Goal: Task Accomplishment & Management: Use online tool/utility

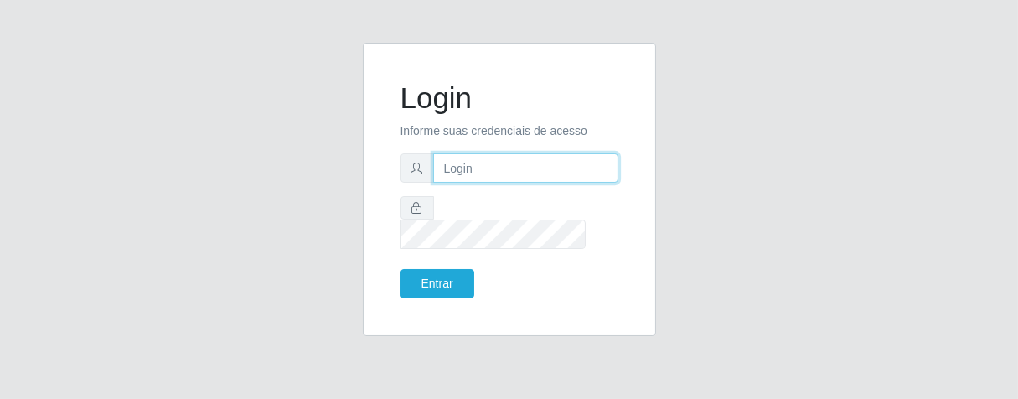
click at [496, 173] on input "text" at bounding box center [525, 167] width 185 height 29
type input "[PERSON_NAME]"
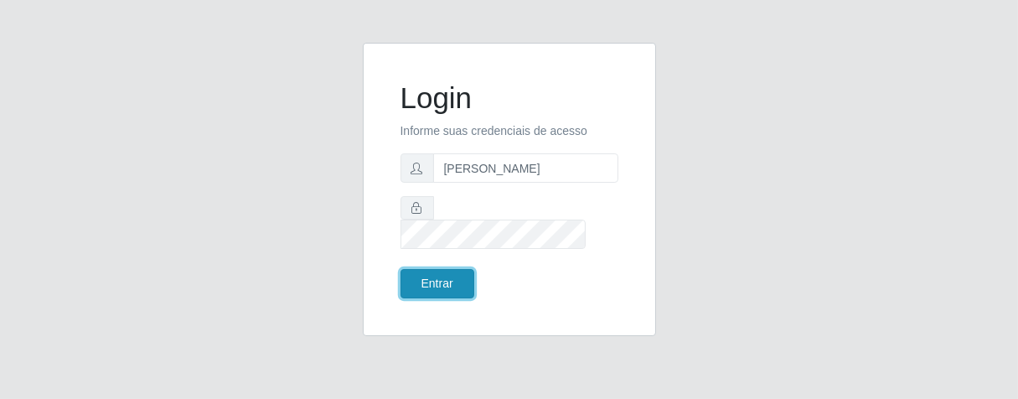
click at [442, 269] on button "Entrar" at bounding box center [438, 283] width 74 height 29
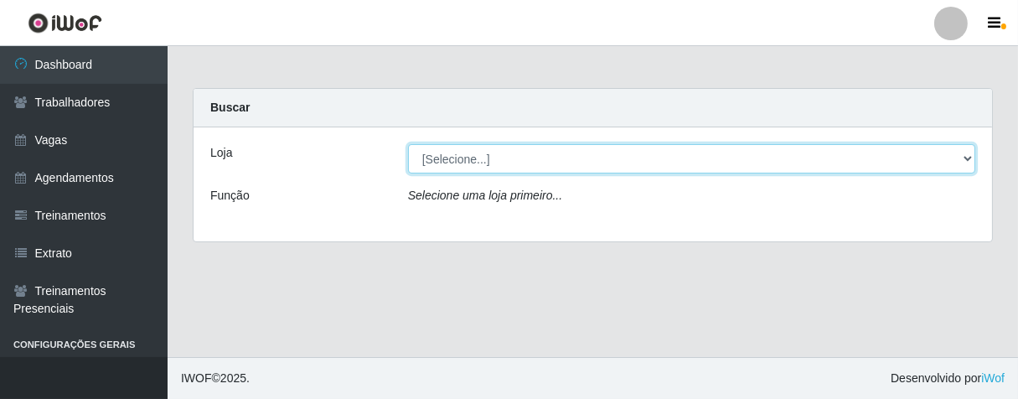
click at [967, 159] on select "[Selecione...] Superbox [GEOGRAPHIC_DATA] - Bessa" at bounding box center [691, 158] width 567 height 29
select select "206"
click at [408, 144] on select "[Selecione...] Superbox [GEOGRAPHIC_DATA] - Bessa" at bounding box center [691, 158] width 567 height 29
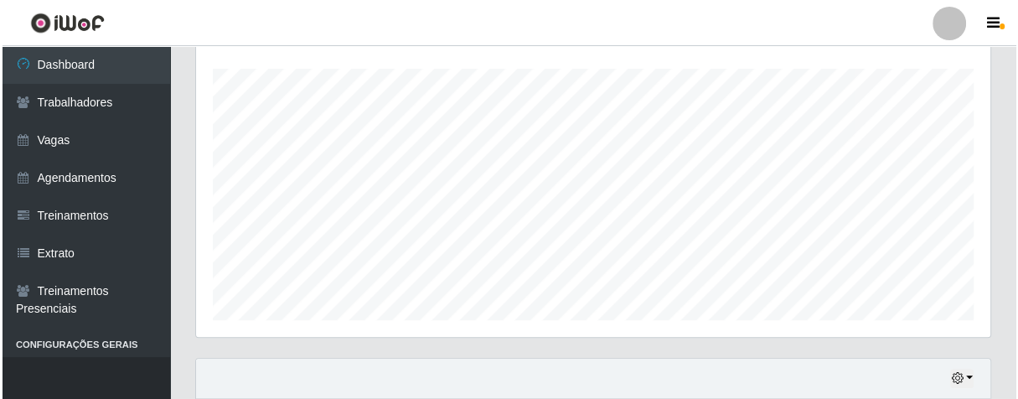
scroll to position [651, 0]
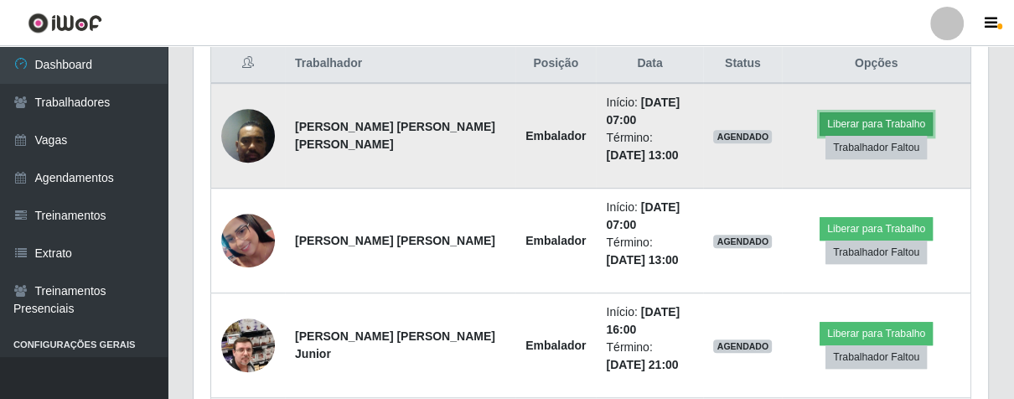
click at [833, 123] on button "Liberar para Trabalho" at bounding box center [876, 123] width 113 height 23
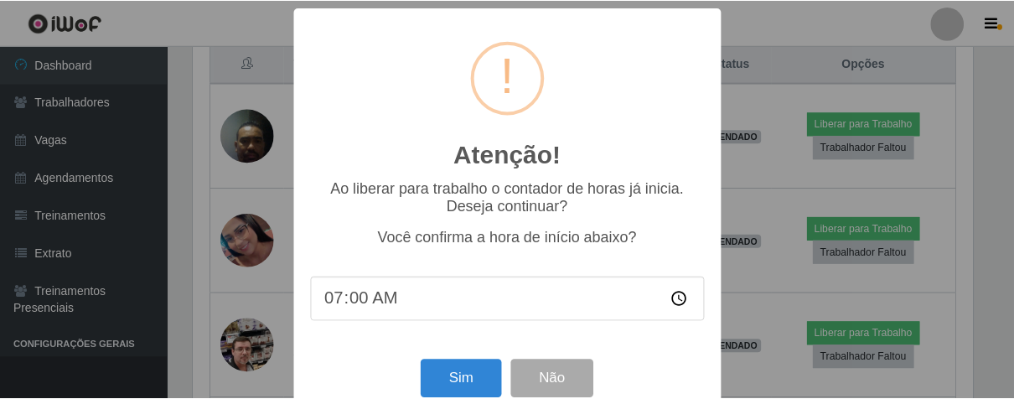
scroll to position [37, 0]
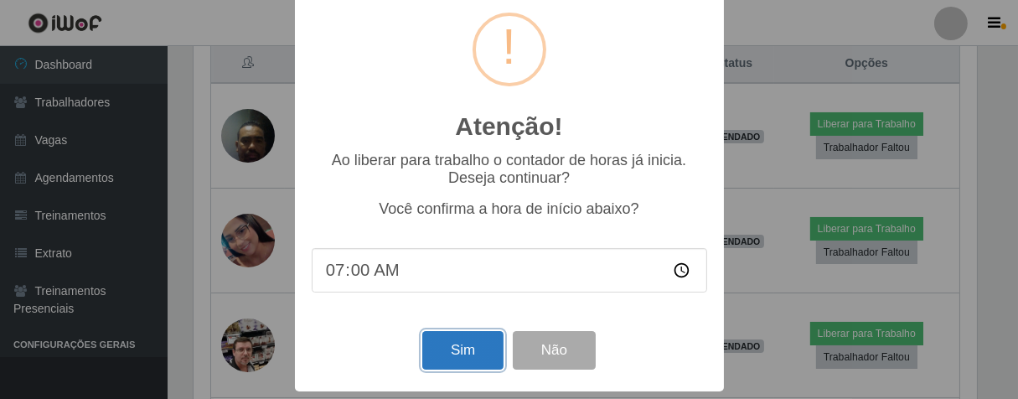
click at [459, 340] on button "Sim" at bounding box center [462, 350] width 81 height 39
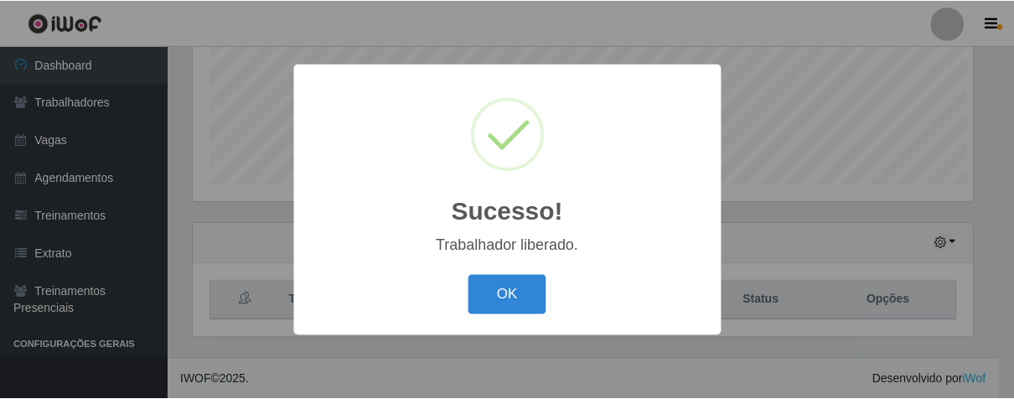
scroll to position [347, 784]
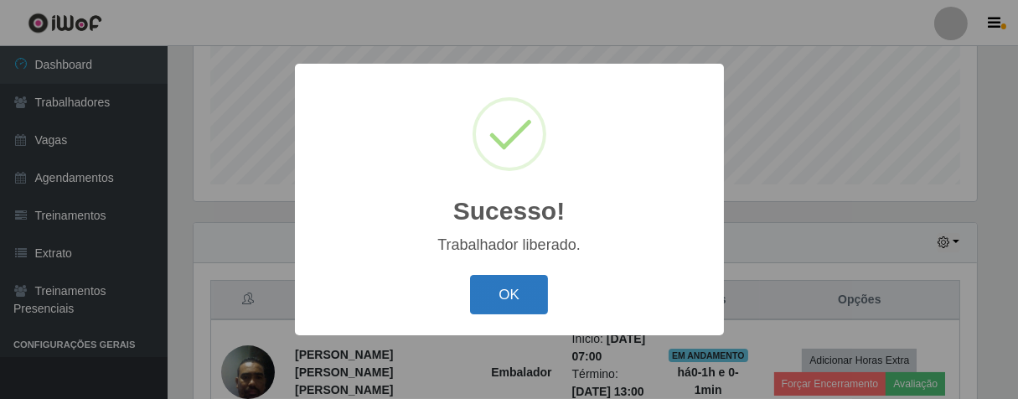
click at [528, 285] on button "OK" at bounding box center [509, 294] width 78 height 39
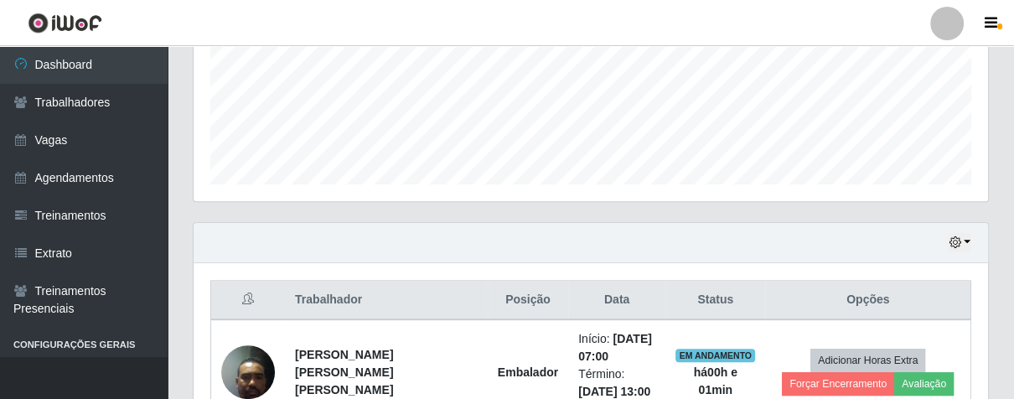
scroll to position [601, 0]
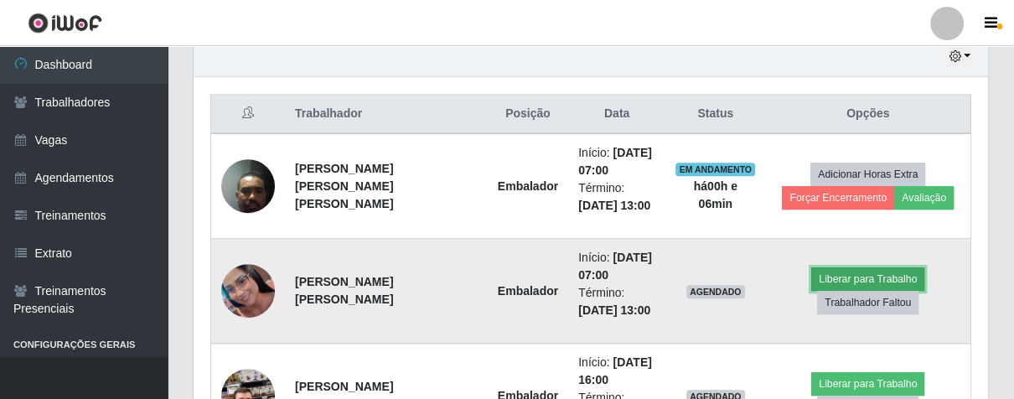
click at [859, 267] on button "Liberar para Trabalho" at bounding box center [867, 278] width 113 height 23
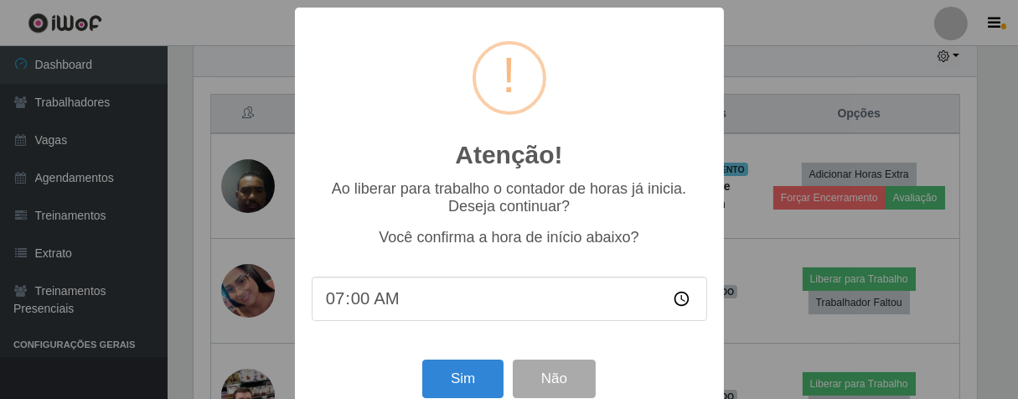
scroll to position [37, 0]
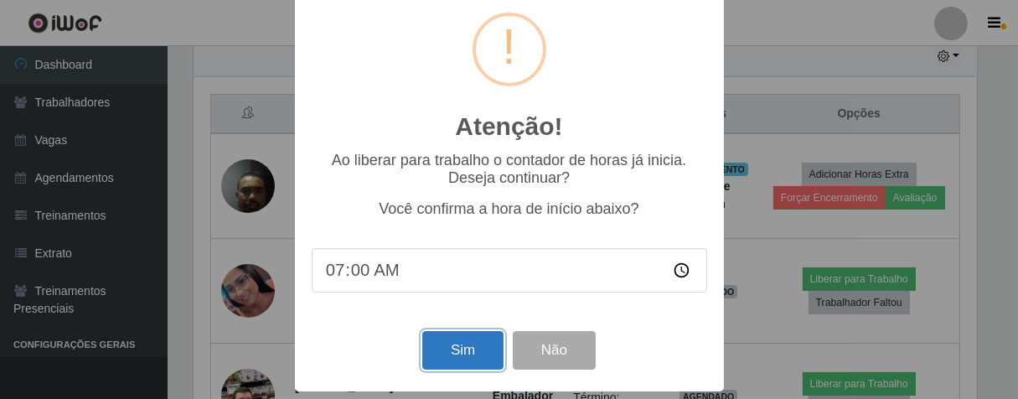
click at [439, 354] on button "Sim" at bounding box center [462, 350] width 81 height 39
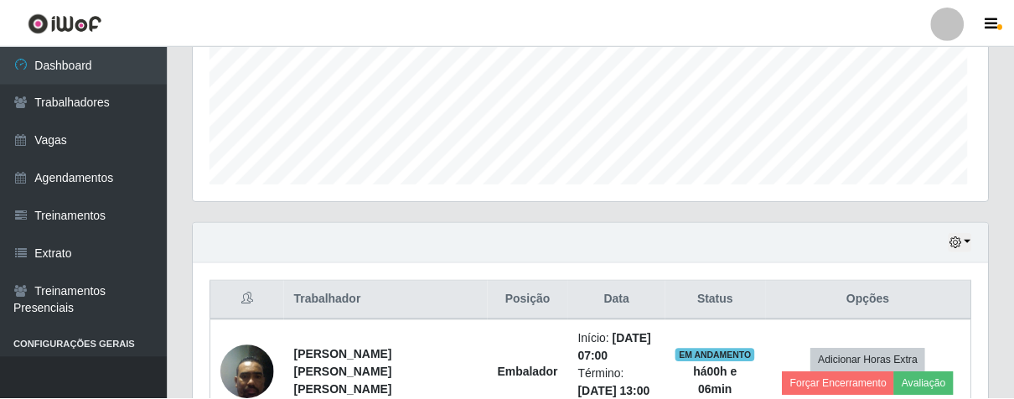
scroll to position [347, 784]
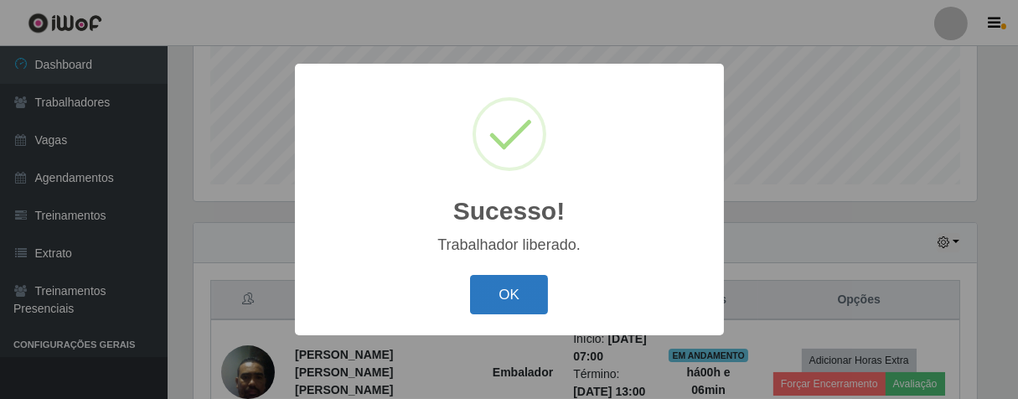
click at [502, 305] on button "OK" at bounding box center [509, 294] width 78 height 39
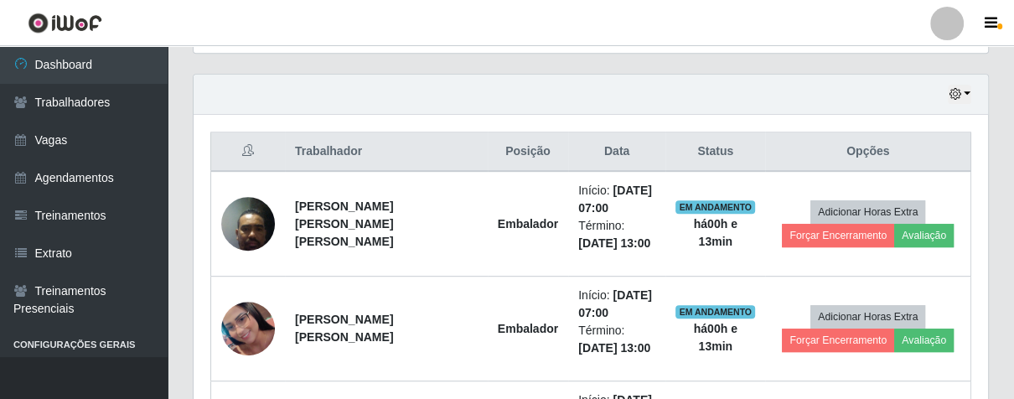
scroll to position [601, 0]
